Goal: Task Accomplishment & Management: Manage account settings

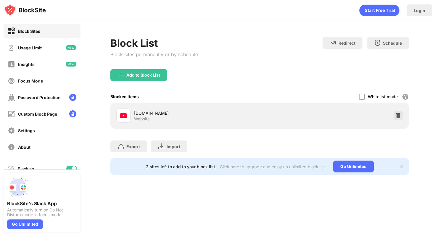
click at [396, 109] on div "[DOMAIN_NAME] Website" at bounding box center [259, 115] width 291 height 19
click at [396, 114] on img at bounding box center [398, 116] width 6 height 6
